Goal: Task Accomplishment & Management: Manage account settings

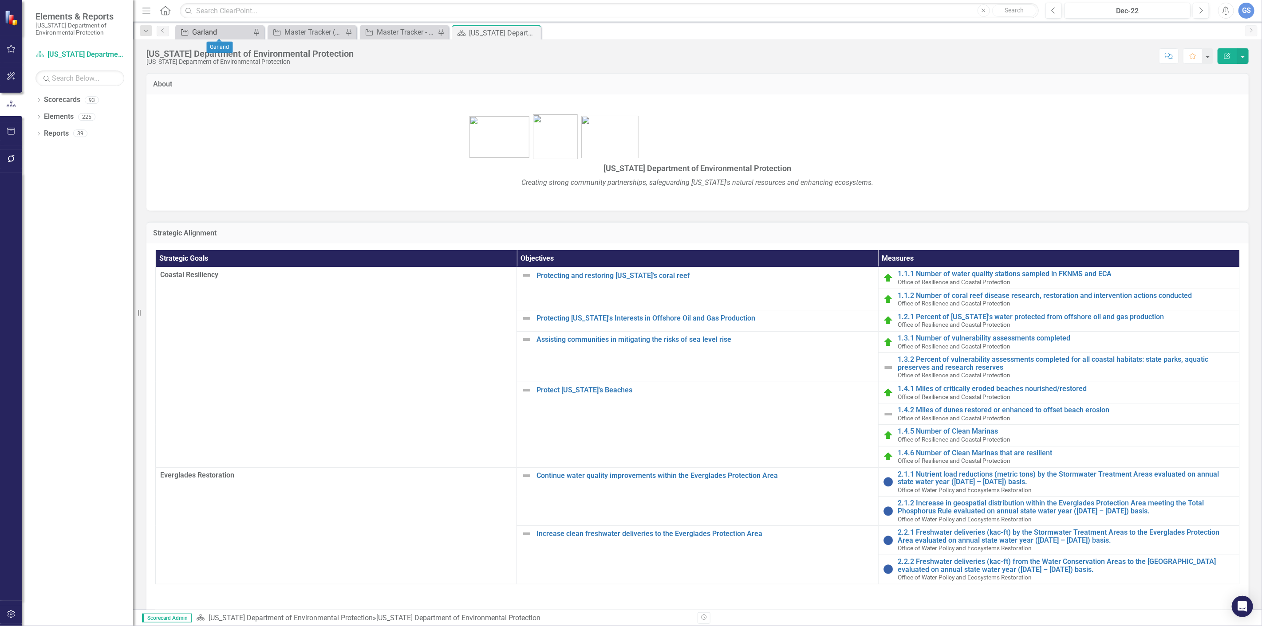
click at [211, 27] on div "Garland" at bounding box center [221, 32] width 59 height 11
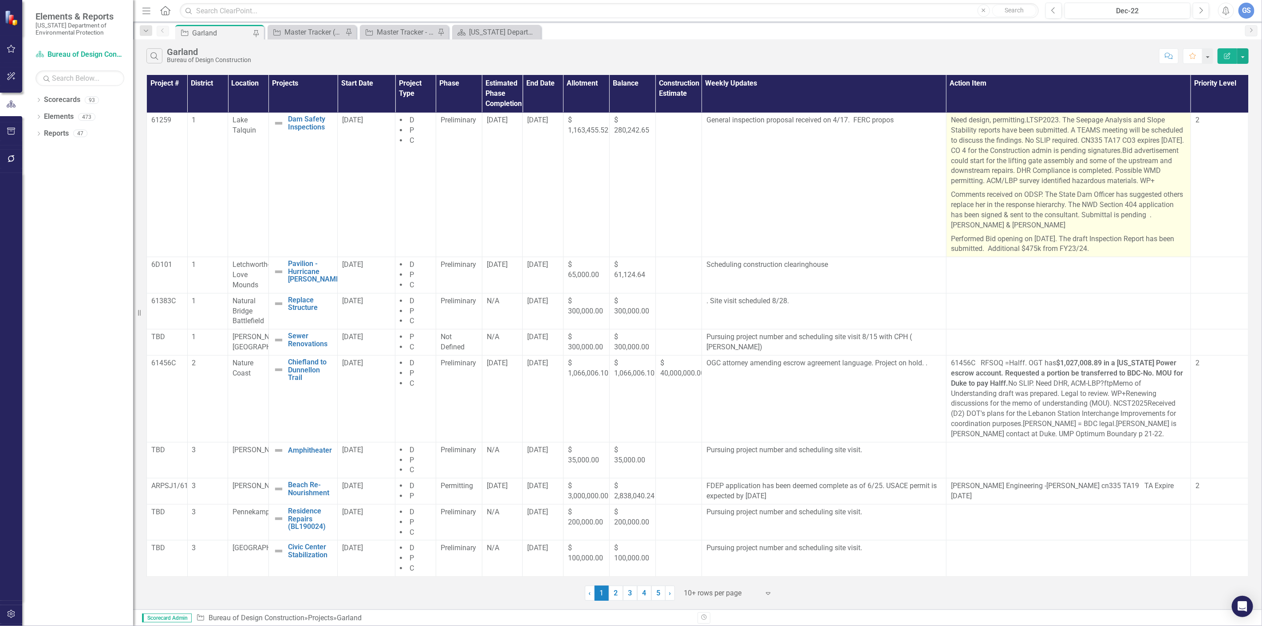
scroll to position [233, 0]
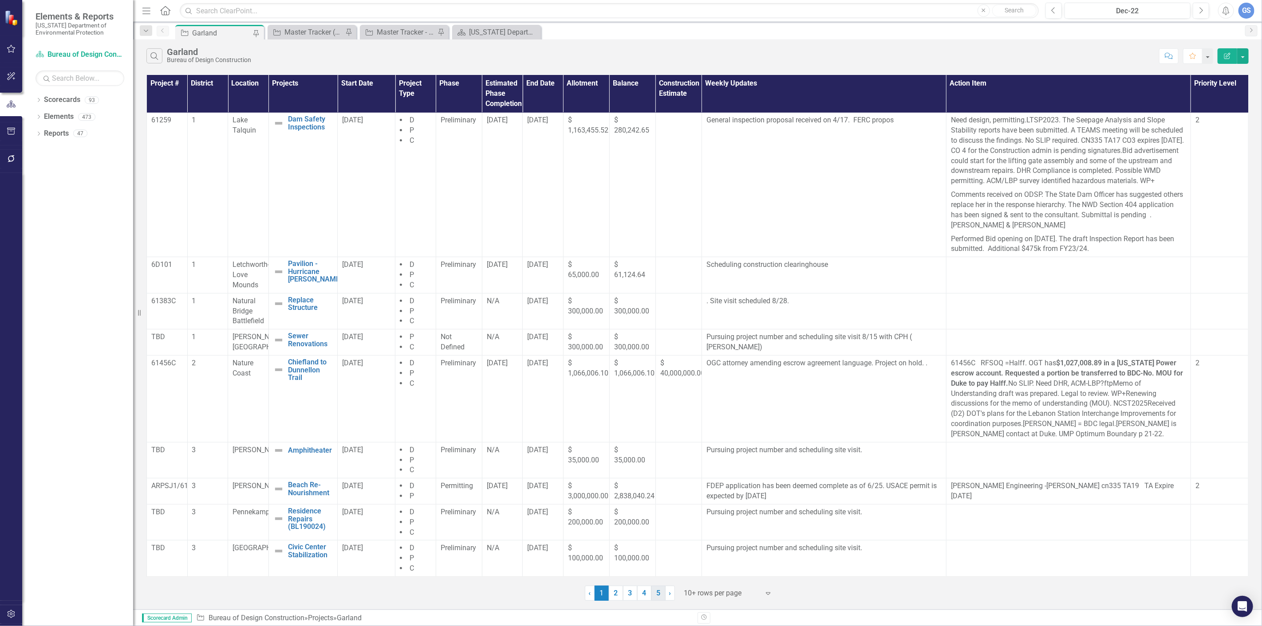
click at [658, 588] on link "5" at bounding box center [658, 593] width 14 height 15
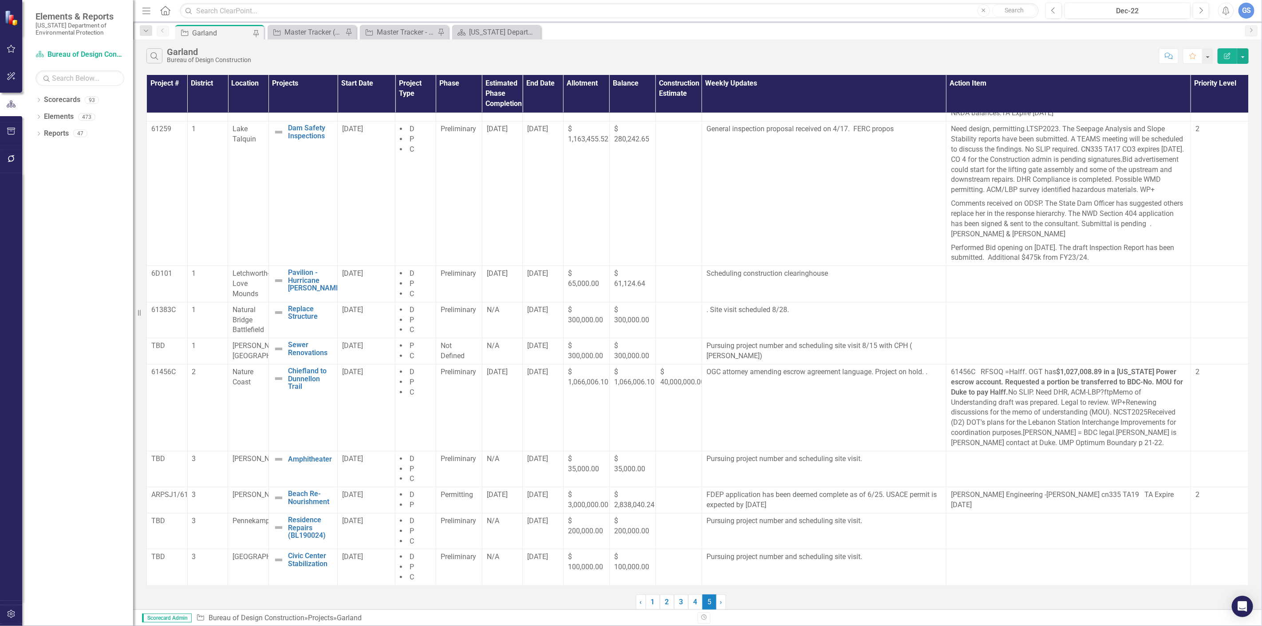
scroll to position [0, 0]
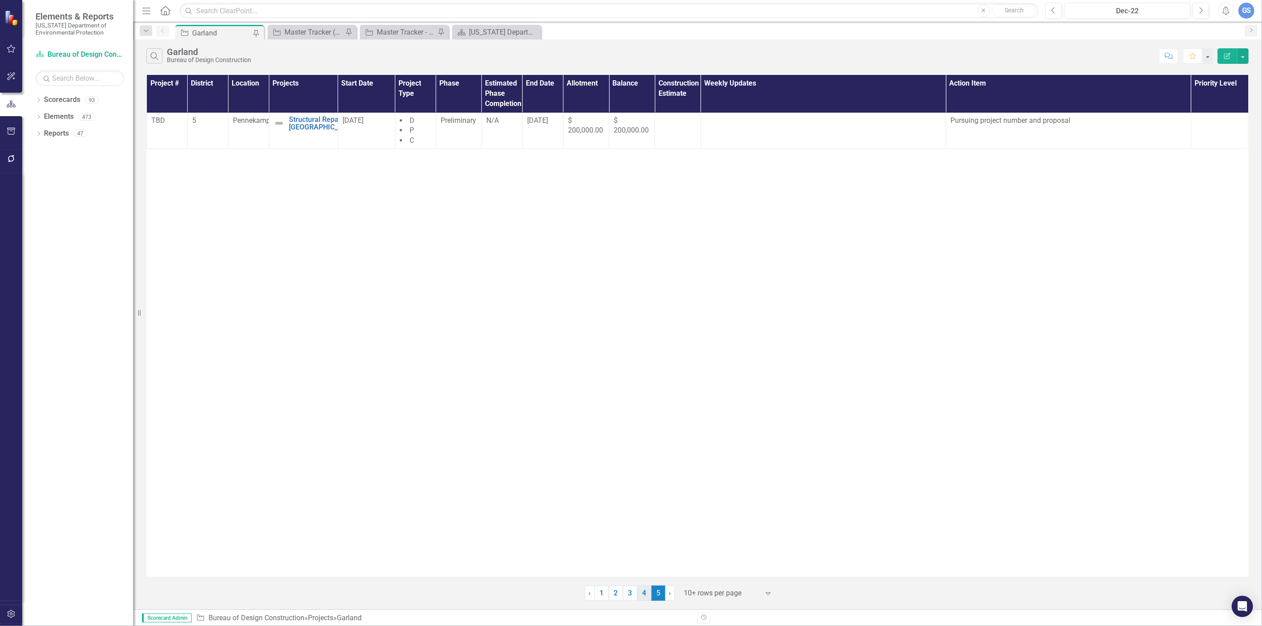
click at [641, 591] on link "4" at bounding box center [644, 593] width 14 height 15
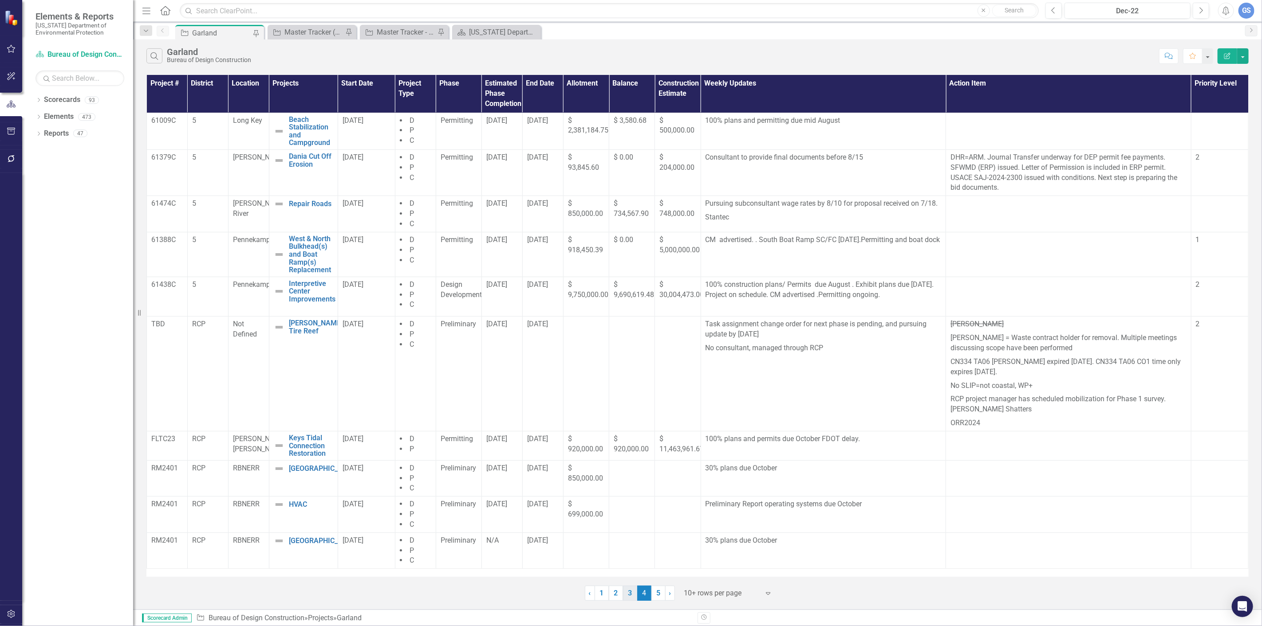
click at [631, 593] on link "3" at bounding box center [630, 593] width 14 height 15
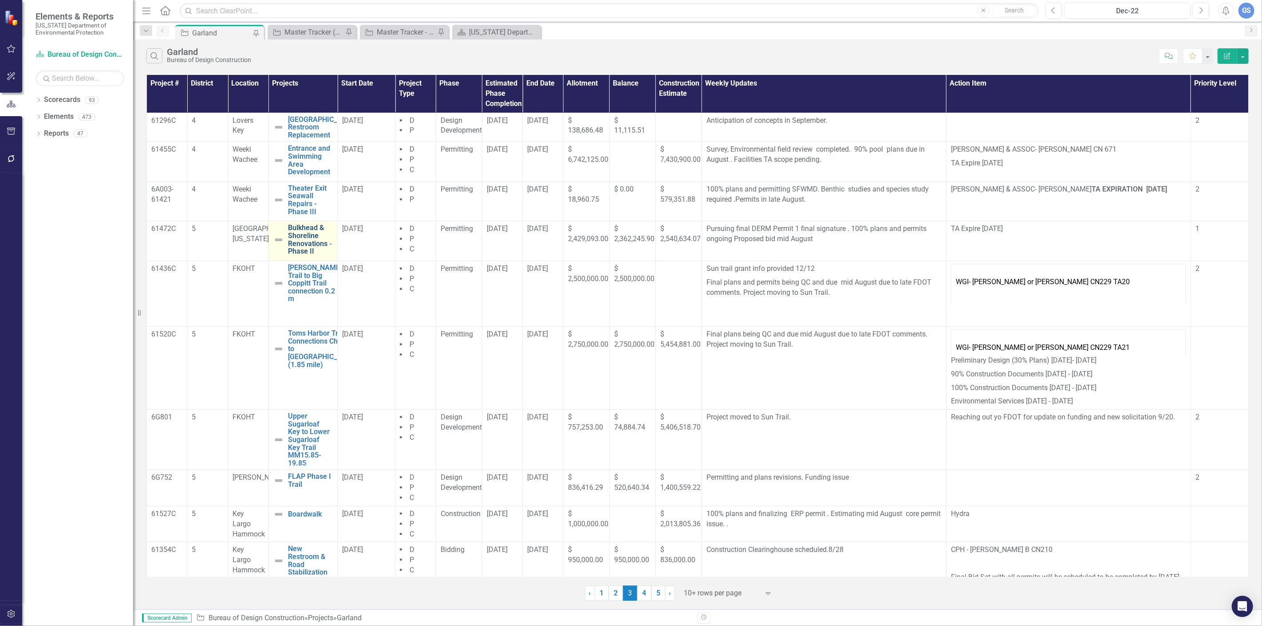
click at [315, 249] on link "Bulkhead & Shoreline Renovations ‐ Phase II" at bounding box center [310, 239] width 45 height 31
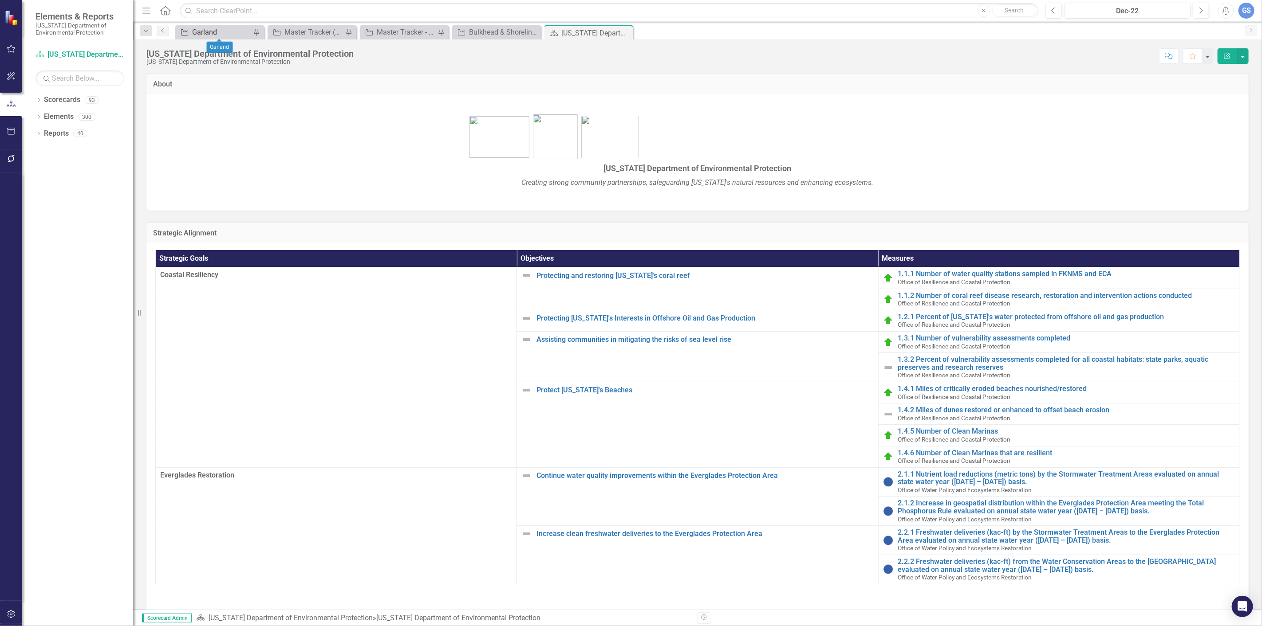
click at [213, 28] on div "Garland" at bounding box center [221, 32] width 59 height 11
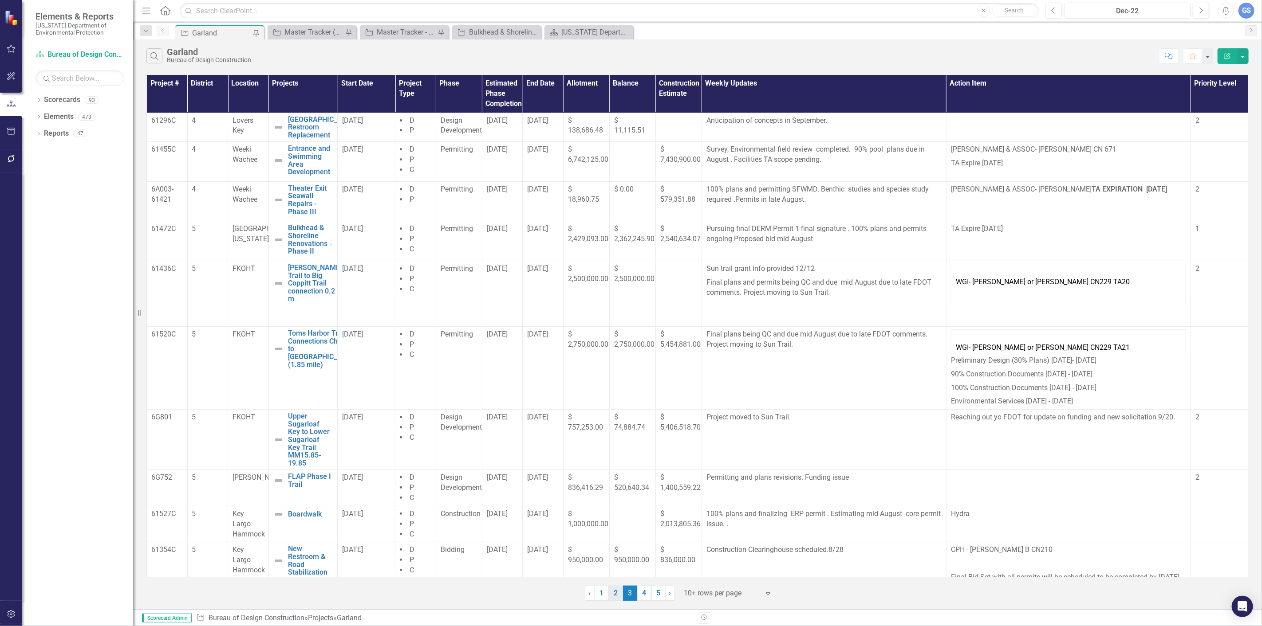
click at [377, 279] on link "2" at bounding box center [616, 593] width 14 height 15
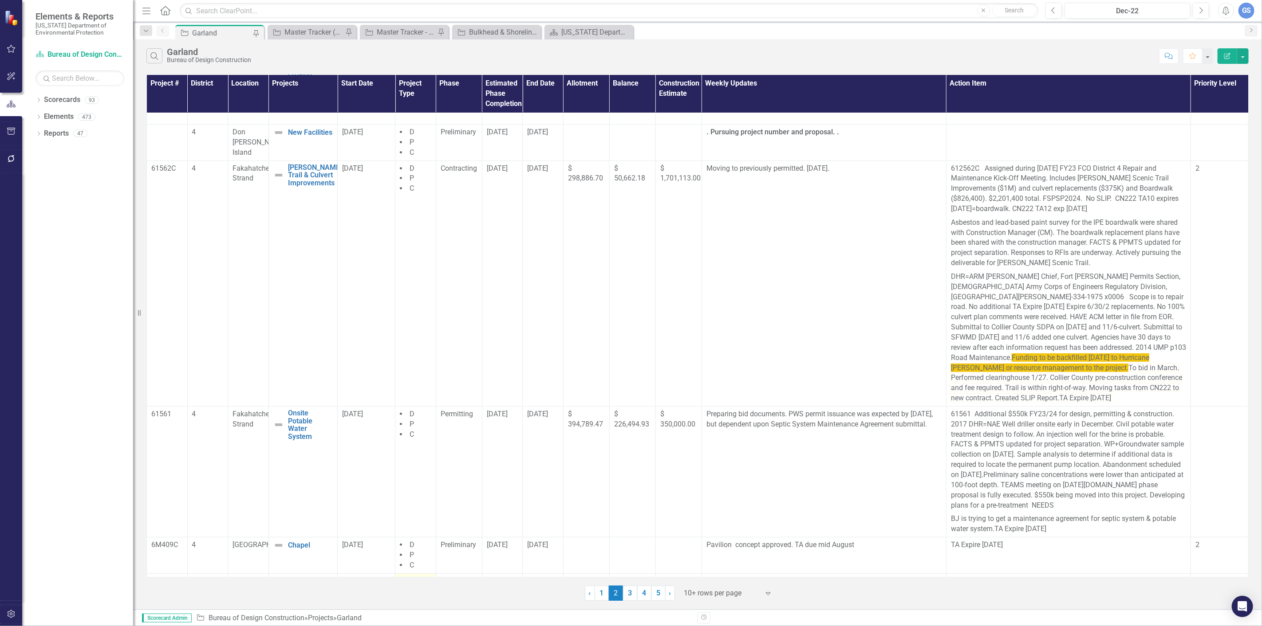
scroll to position [232, 0]
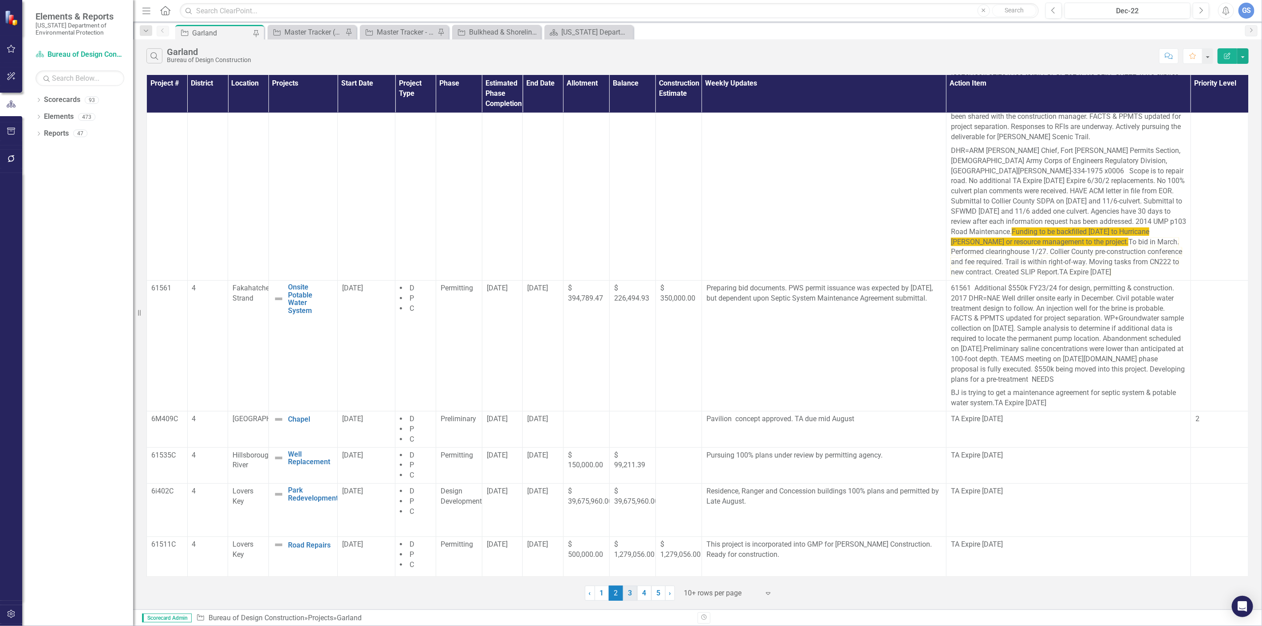
click at [377, 279] on link "3" at bounding box center [630, 593] width 14 height 15
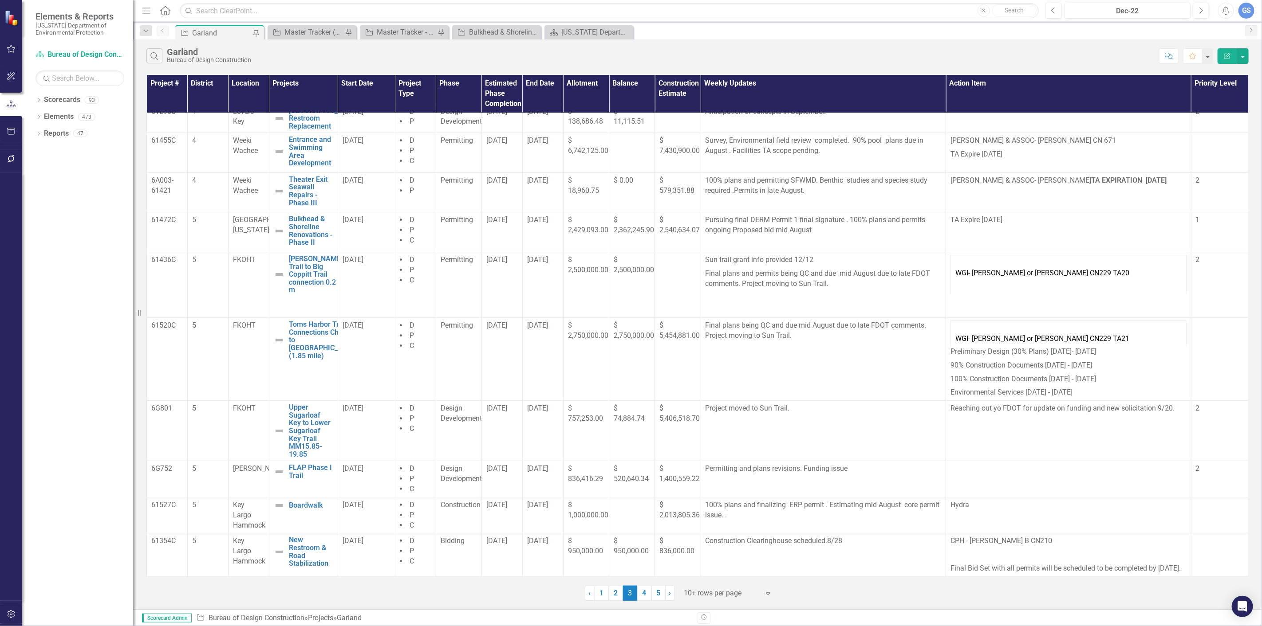
scroll to position [0, 0]
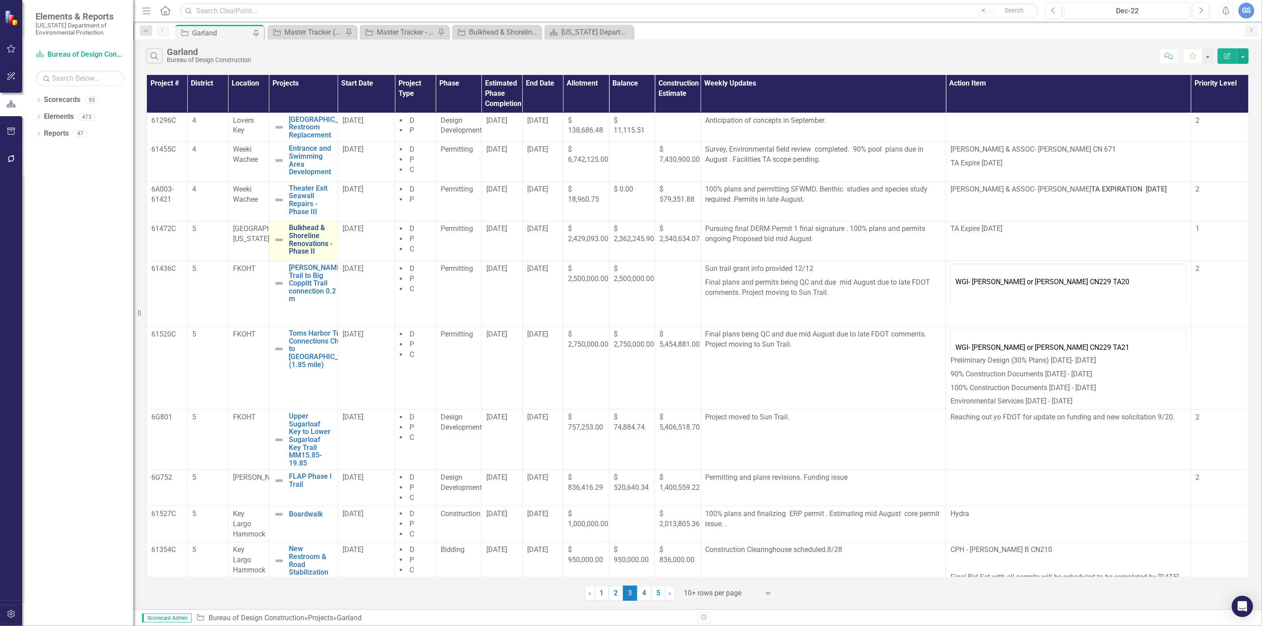
click at [303, 238] on link "Bulkhead & Shoreline Renovations ‐ Phase II" at bounding box center [311, 239] width 44 height 31
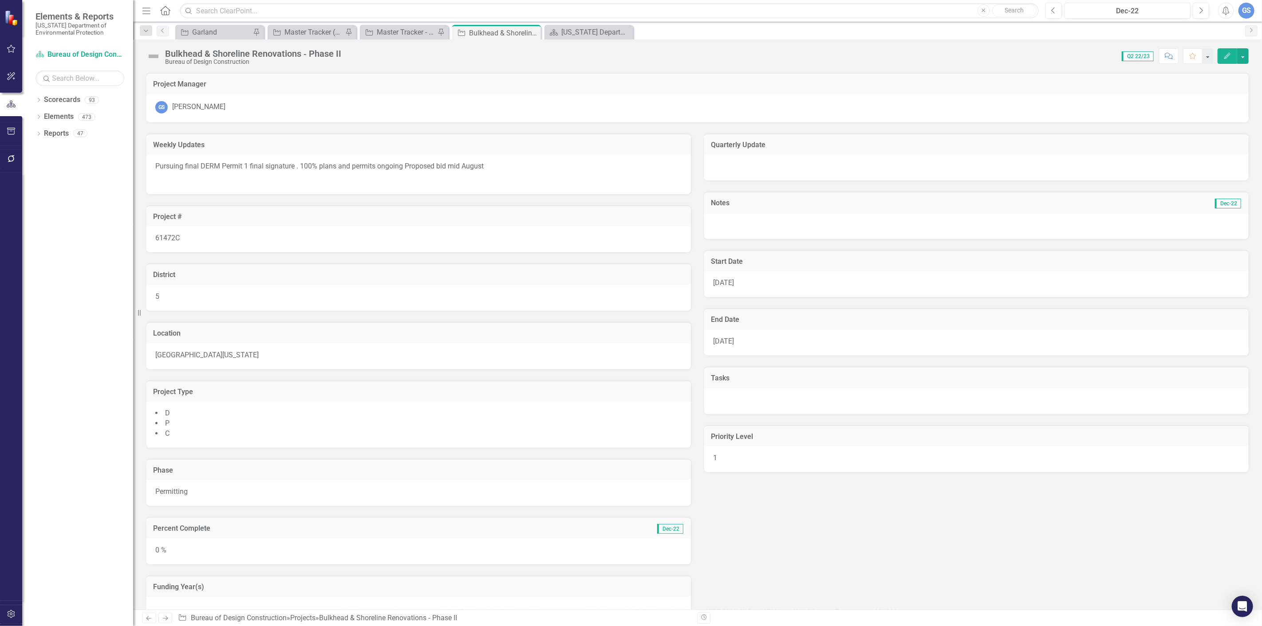
click at [346, 52] on div "Score: 0.00 Q2 22/23 Completed Comment Favorite Edit" at bounding box center [797, 55] width 903 height 15
click at [340, 50] on div "Bulkhead & Shoreline Renovations ‐ Phase II" at bounding box center [253, 54] width 176 height 10
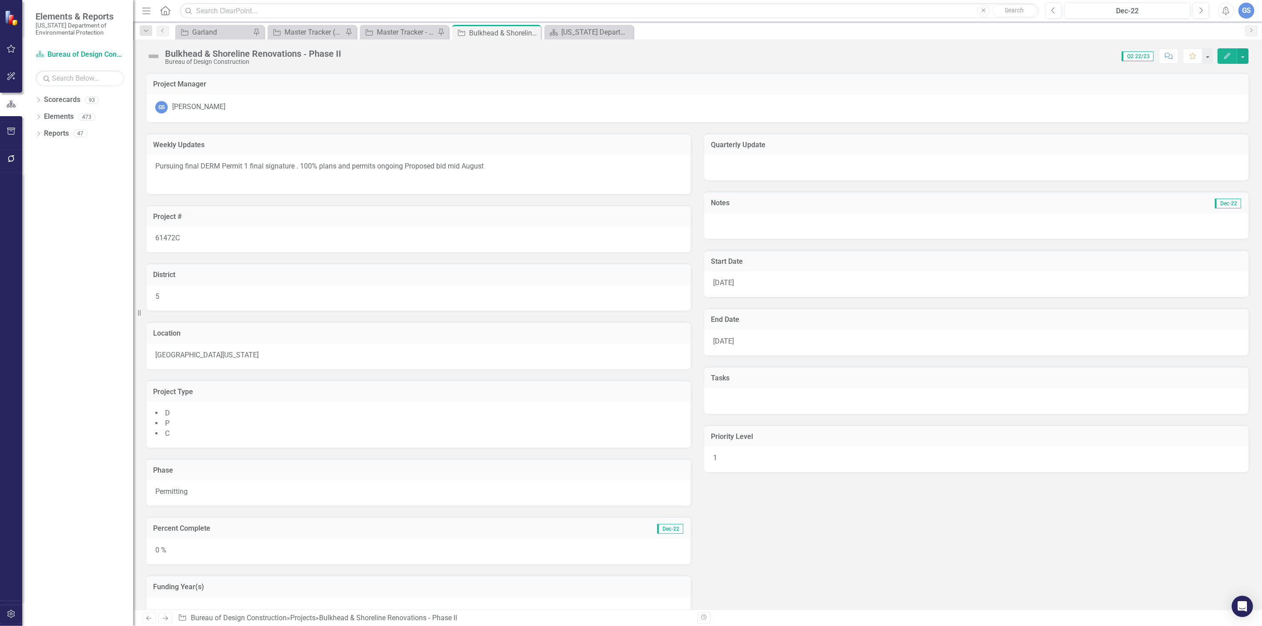
click at [340, 50] on div "Bulkhead & Shoreline Renovations ‐ Phase II" at bounding box center [253, 54] width 176 height 10
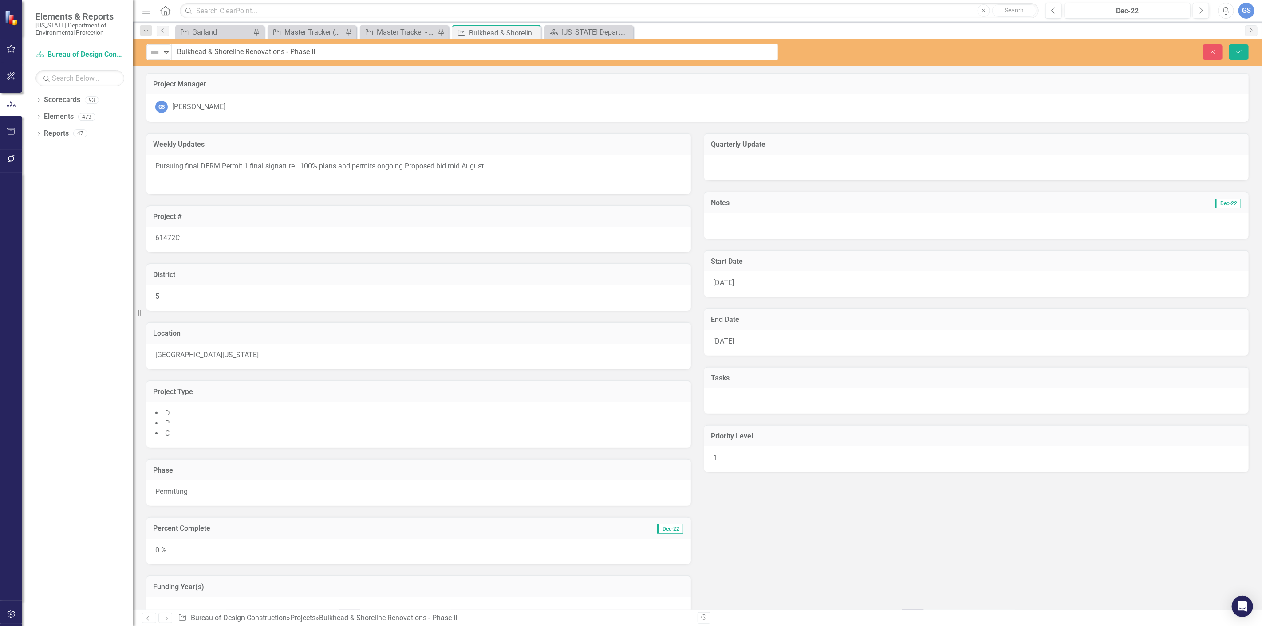
click at [318, 51] on input "Bulkhead & Shoreline Renovations ‐ Phase II" at bounding box center [474, 52] width 607 height 16
click at [317, 51] on input "Bulkhead & Shoreline Renovations ‐ Phase II" at bounding box center [474, 52] width 607 height 16
type input "B"
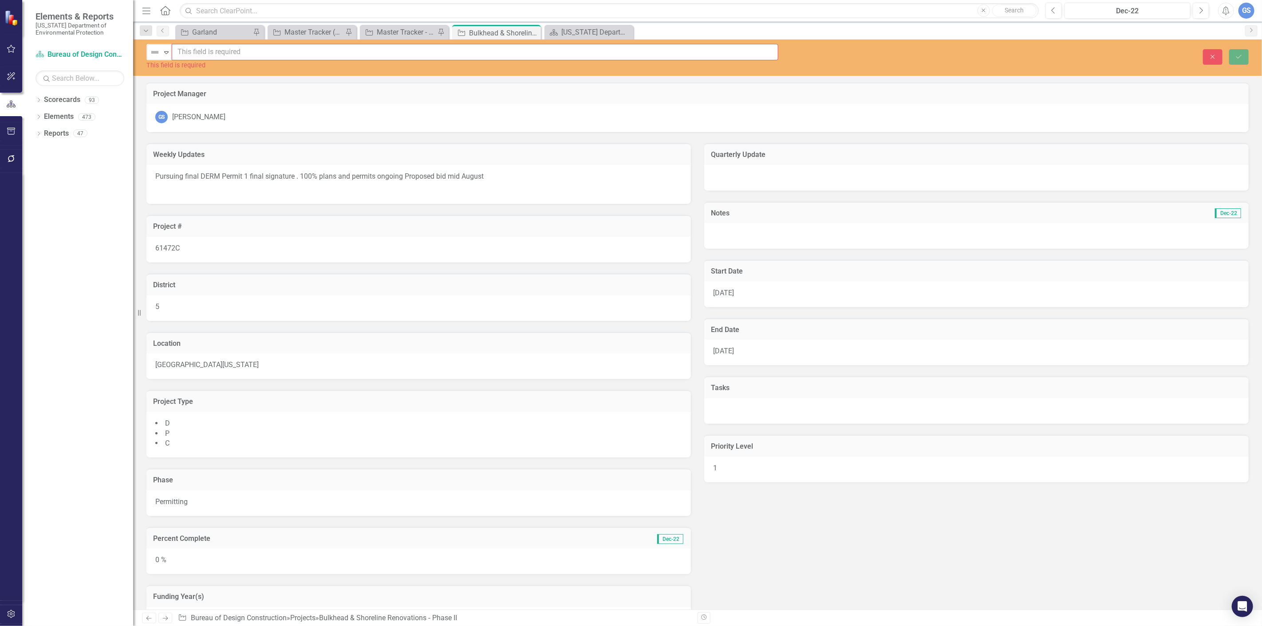
click at [179, 51] on input "text" at bounding box center [475, 52] width 606 height 16
paste input "Overwater Viewing Platform and Bulkhead Improvements"
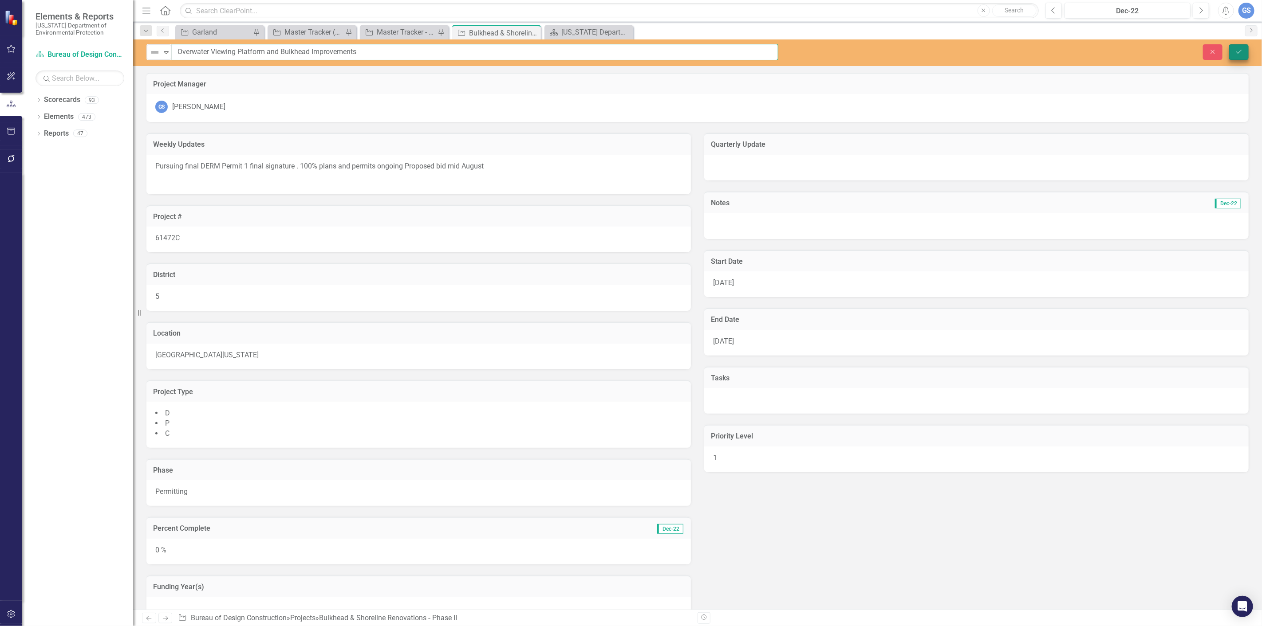
type input "Overwater Viewing Platform and Bulkhead Improvements"
click at [377, 49] on icon "Save" at bounding box center [1239, 52] width 8 height 6
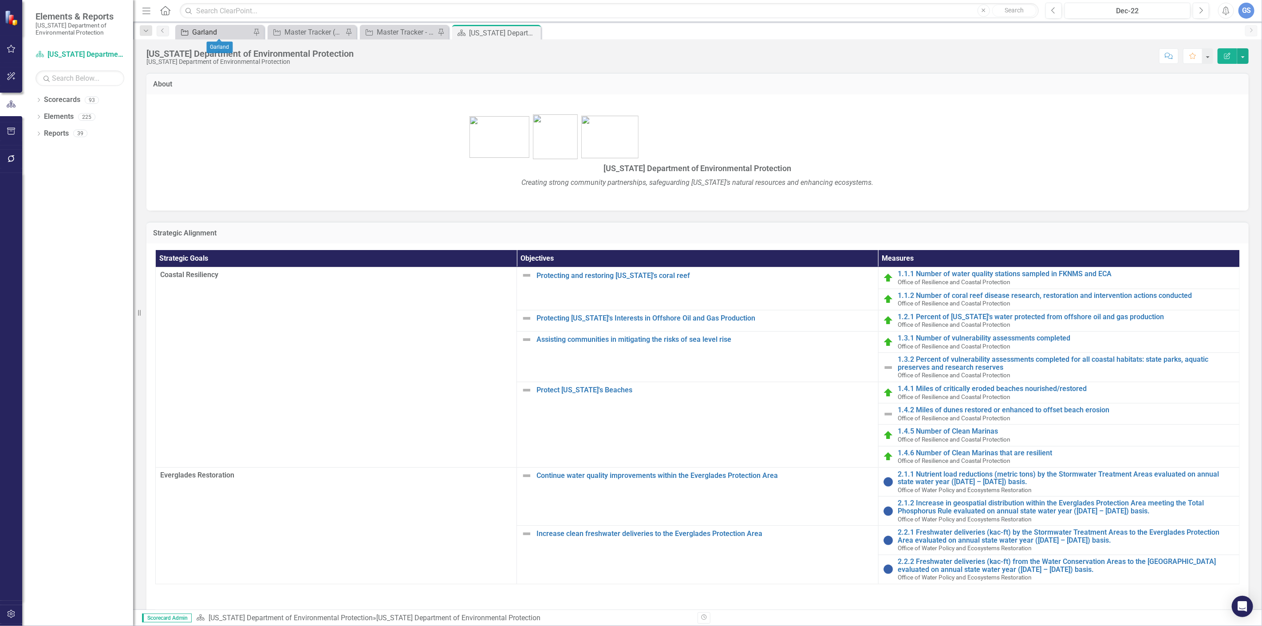
click at [209, 27] on div "Garland" at bounding box center [221, 32] width 59 height 11
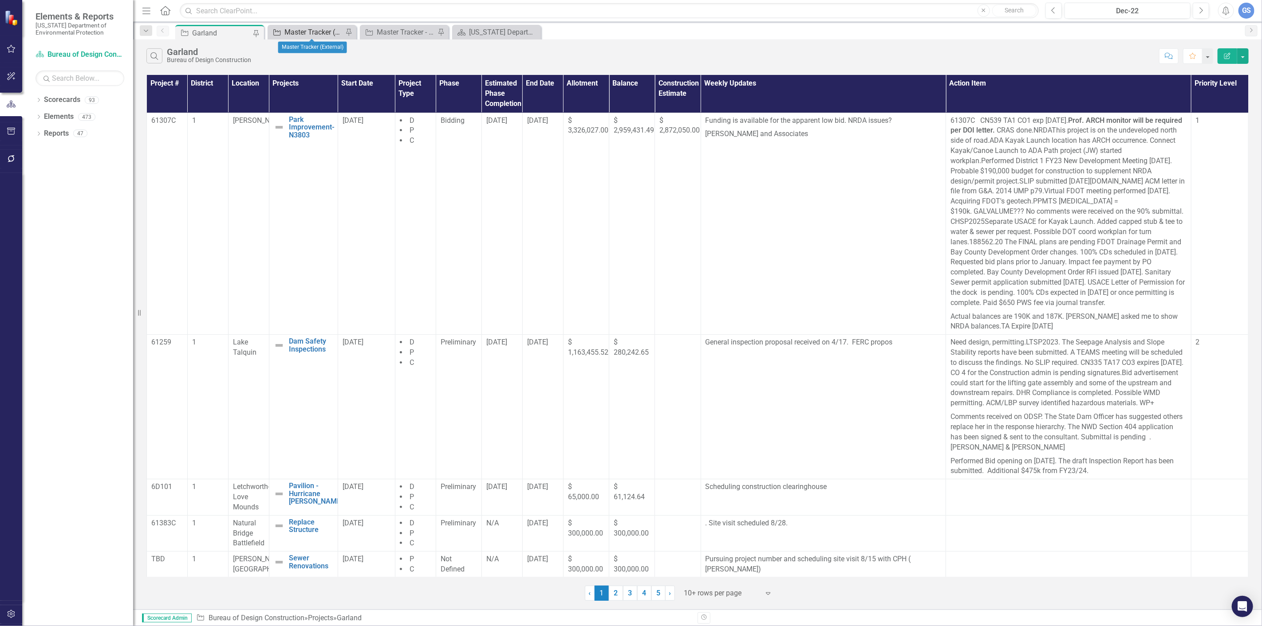
click at [326, 29] on div "Master Tracker (External)" at bounding box center [313, 32] width 59 height 11
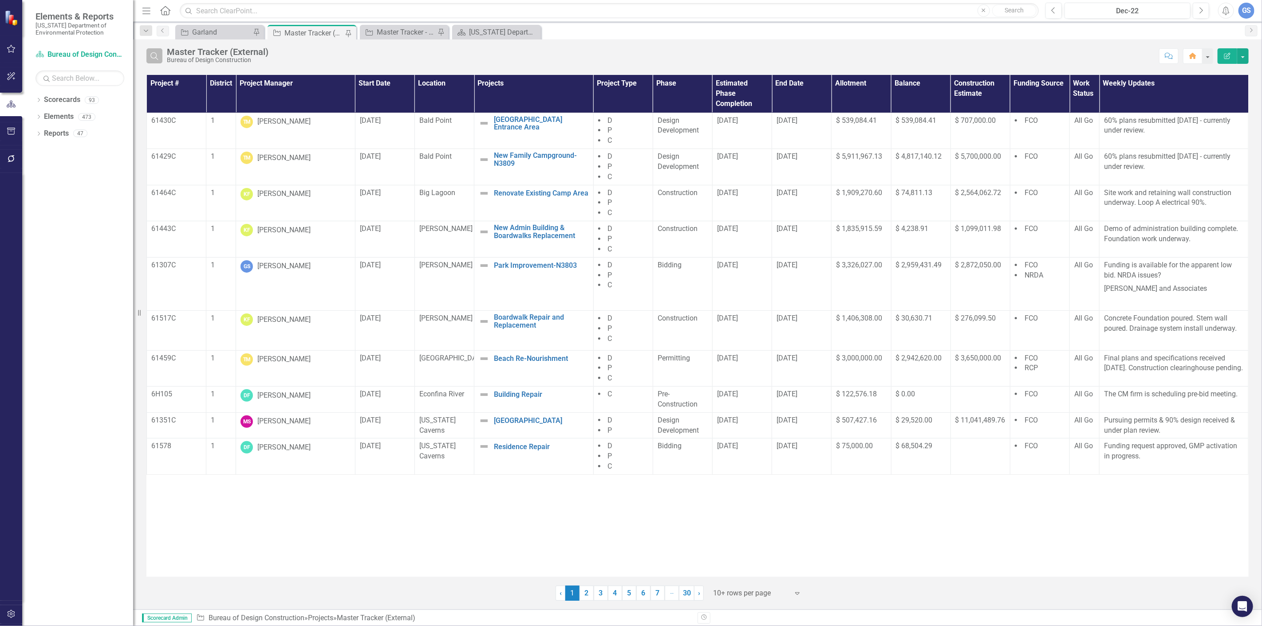
click at [155, 52] on icon "Search" at bounding box center [154, 56] width 10 height 8
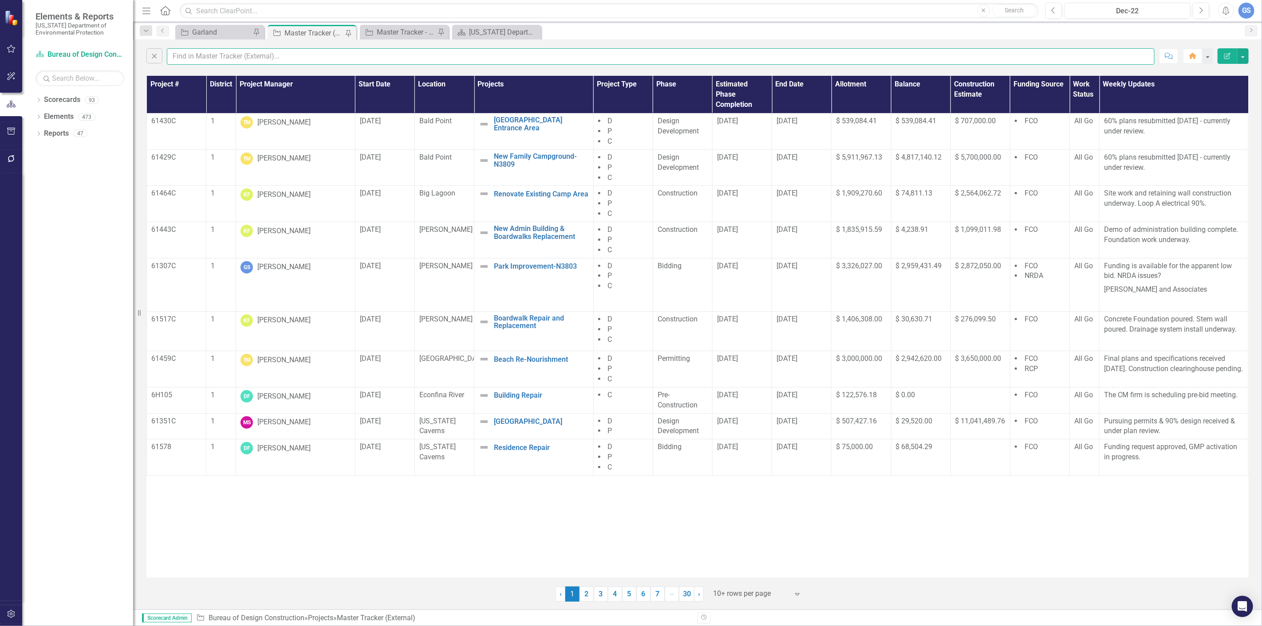
click at [185, 56] on input "text" at bounding box center [660, 56] width 987 height 16
type input "garland"
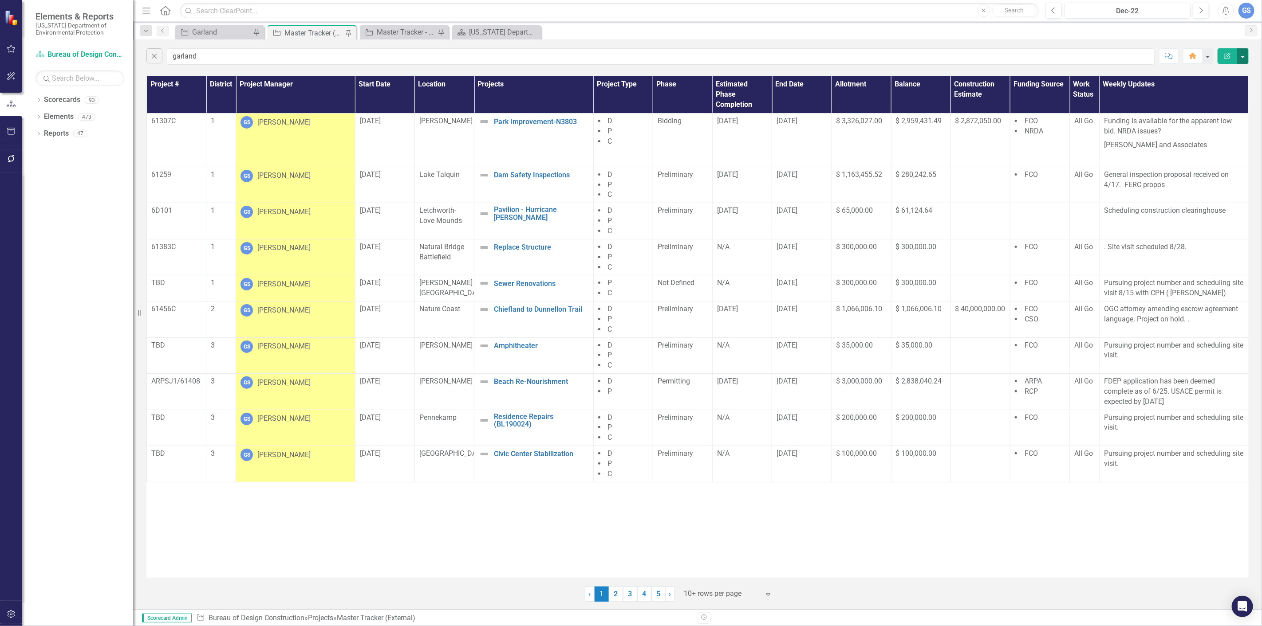
click at [1241, 54] on button "button" at bounding box center [1243, 56] width 12 height 16
click at [1207, 87] on link "PDF Export to PDF" at bounding box center [1213, 90] width 70 height 16
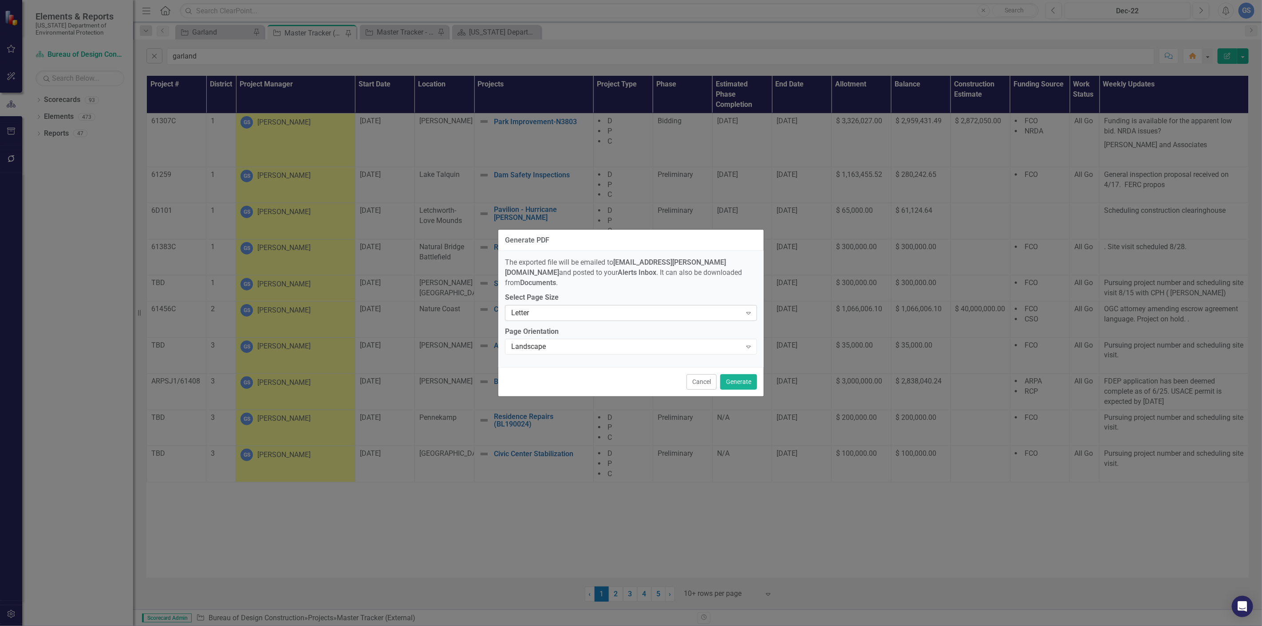
click at [750, 310] on icon "Expand" at bounding box center [748, 313] width 9 height 7
click at [528, 365] on div "Tabloid" at bounding box center [633, 367] width 238 height 10
click at [741, 378] on button "Generate" at bounding box center [738, 382] width 37 height 16
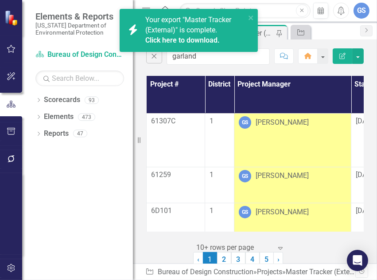
click at [178, 36] on link "Click here to download." at bounding box center [182, 40] width 75 height 8
